Goal: Check status

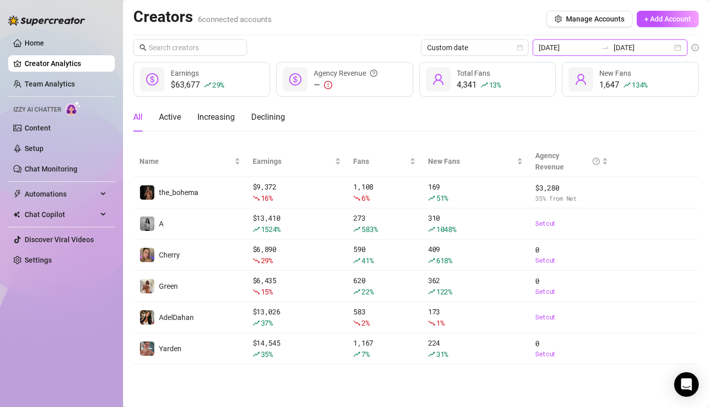
drag, startPoint x: 588, startPoint y: 46, endPoint x: 585, endPoint y: 113, distance: 67.2
click at [588, 46] on input "[DATE]" at bounding box center [568, 47] width 58 height 11
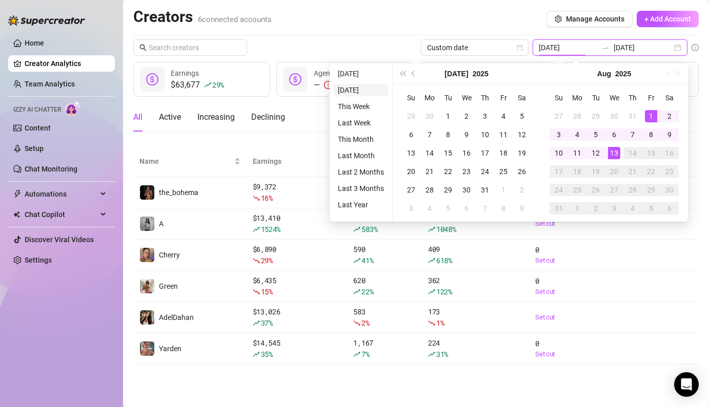
type input "[DATE]"
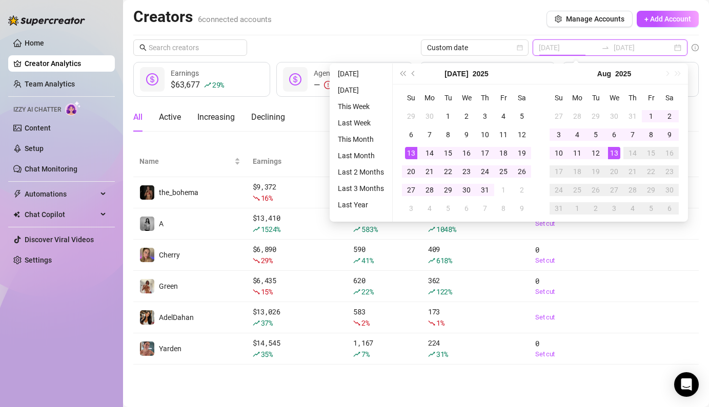
type input "[DATE]"
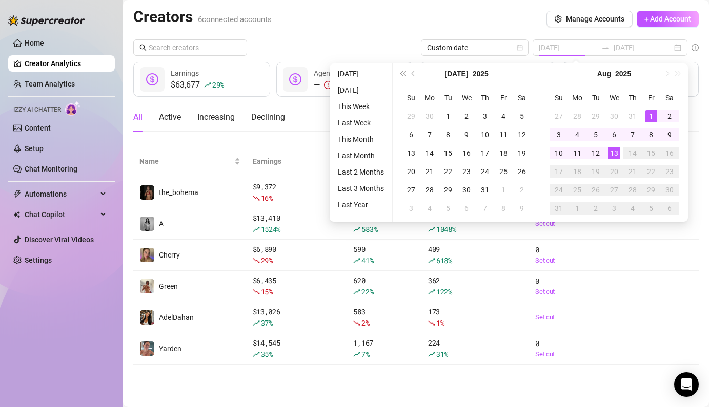
click at [361, 140] on li "This Month" at bounding box center [361, 139] width 54 height 12
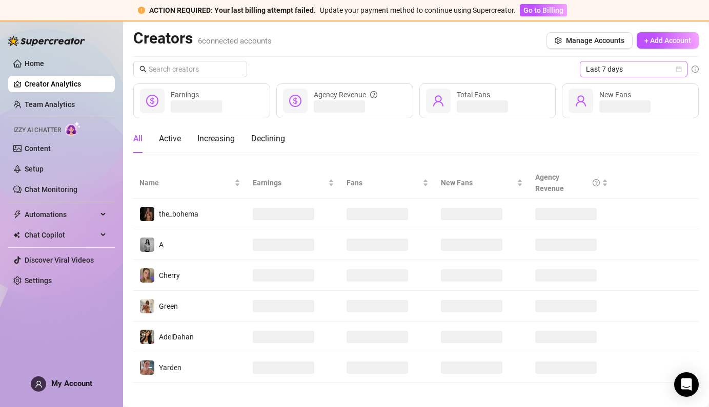
click at [614, 74] on span "Last 7 days" at bounding box center [633, 68] width 95 height 15
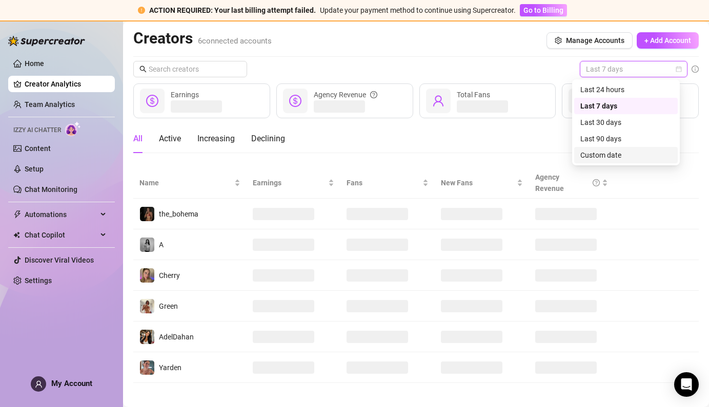
click at [595, 157] on div "Custom date" at bounding box center [625, 155] width 91 height 11
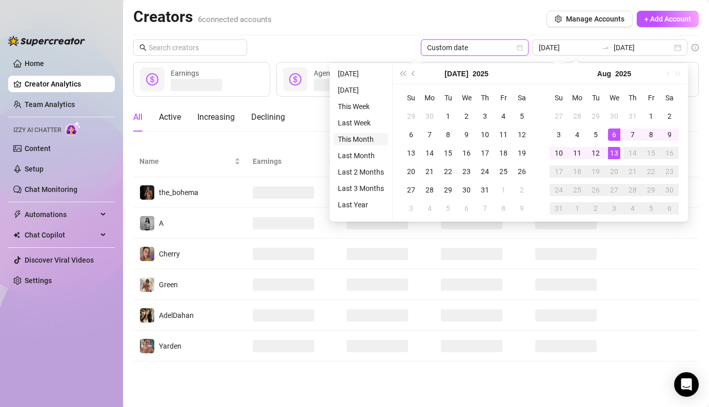
type input "[DATE]"
click at [371, 138] on li "This Month" at bounding box center [361, 139] width 54 height 12
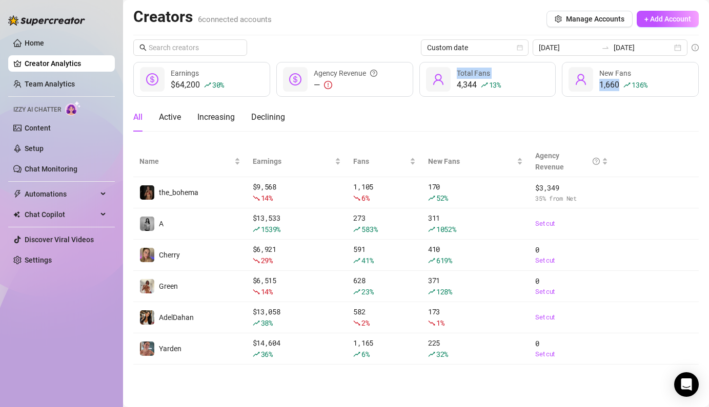
drag, startPoint x: 653, startPoint y: 88, endPoint x: 548, endPoint y: 92, distance: 105.6
click at [548, 92] on div "$64,200 30 % Earnings — Agency Revenue 4,344 13 % Total Fans 1,660 136 % New Fa…" at bounding box center [415, 79] width 565 height 35
click at [509, 123] on div "All Active Increasing Declining" at bounding box center [415, 117] width 565 height 29
drag, startPoint x: 652, startPoint y: 90, endPoint x: 601, endPoint y: 88, distance: 50.7
click at [601, 88] on div "1,660 136 % New Fans" at bounding box center [630, 79] width 137 height 35
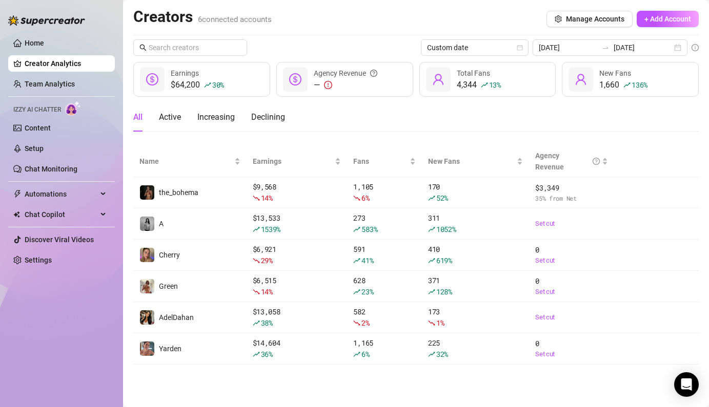
click at [637, 101] on div "Custom date 2025-08-01 2025-08-13 $64,200 30 % Earnings — Agency Revenue 4,344 …" at bounding box center [415, 201] width 565 height 325
drag, startPoint x: 636, startPoint y: 76, endPoint x: 587, endPoint y: 72, distance: 48.8
click at [587, 72] on div "1,660 136 % New Fans" at bounding box center [630, 79] width 137 height 35
drag, startPoint x: 589, startPoint y: 82, endPoint x: 603, endPoint y: 87, distance: 13.9
click at [596, 85] on div "1,660 136 % New Fans" at bounding box center [630, 79] width 137 height 35
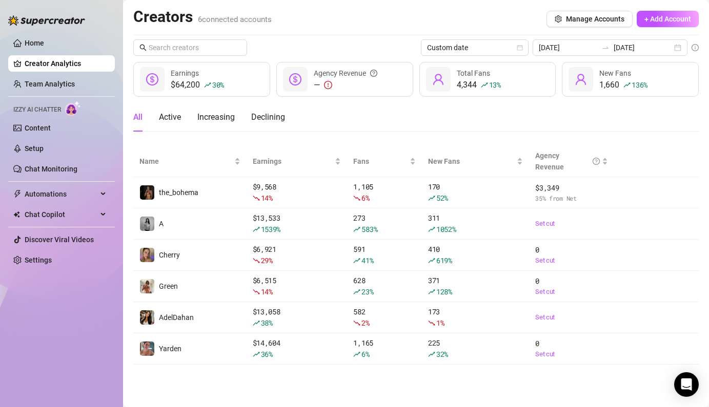
click at [603, 87] on div "1,660 136 %" at bounding box center [623, 85] width 48 height 12
click at [513, 104] on div "All Active Increasing Declining" at bounding box center [415, 117] width 565 height 29
drag, startPoint x: 230, startPoint y: 82, endPoint x: 183, endPoint y: 90, distance: 46.7
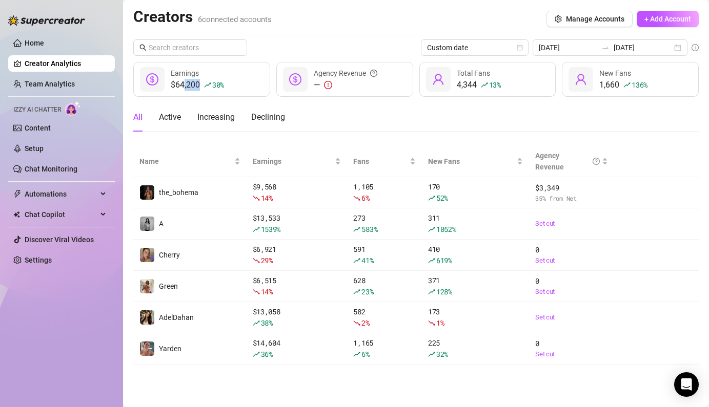
click at [183, 90] on div "$64,200 30 % Earnings" at bounding box center [201, 79] width 137 height 35
click at [182, 95] on div "$64,200 30 % Earnings" at bounding box center [201, 79] width 137 height 35
drag, startPoint x: 189, startPoint y: 88, endPoint x: 166, endPoint y: 88, distance: 22.5
click at [164, 89] on div "$64,200 30 % Earnings" at bounding box center [201, 79] width 137 height 35
click at [171, 88] on div "$64,200 30 %" at bounding box center [197, 85] width 53 height 12
